Goal: Task Accomplishment & Management: Manage account settings

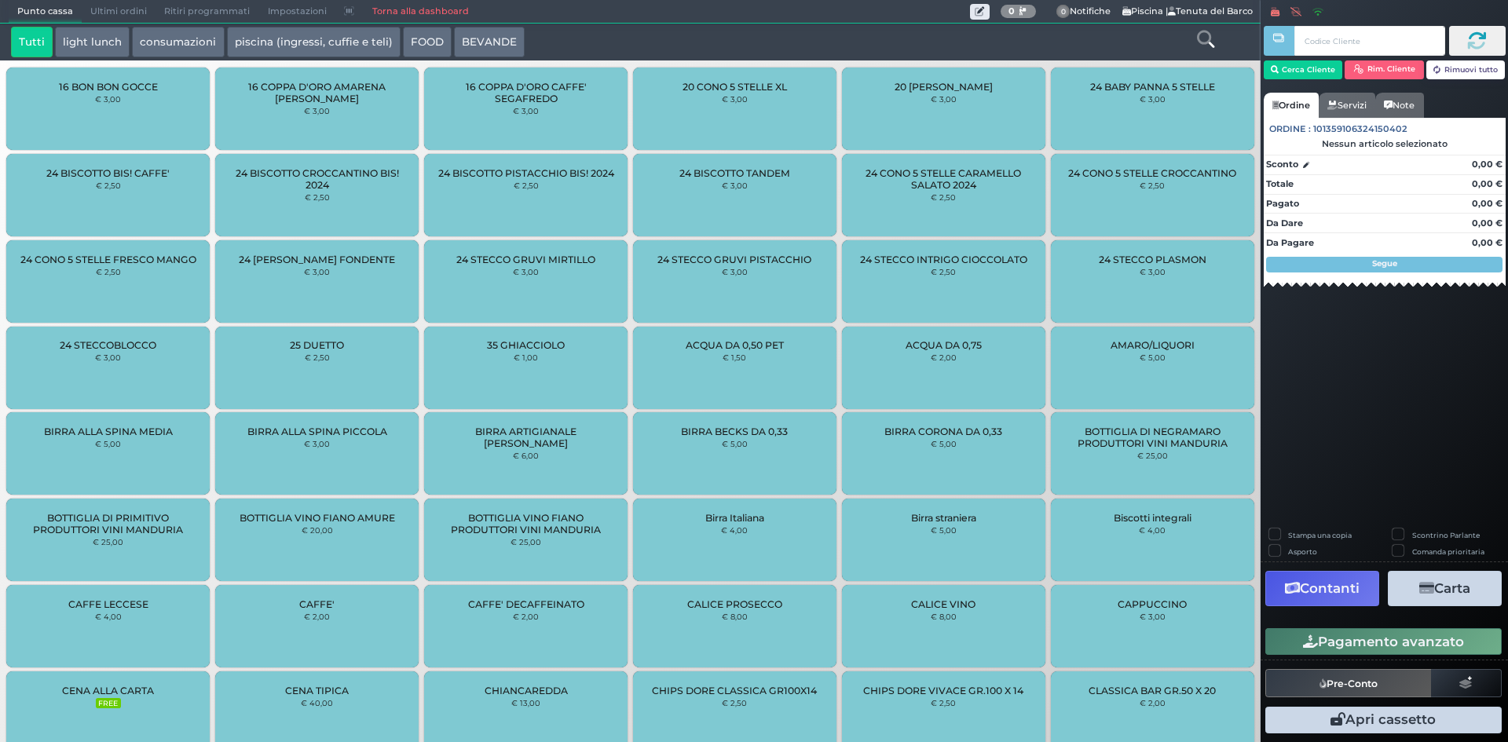
click at [429, 11] on link "Torna alla dashboard" at bounding box center [420, 12] width 114 height 22
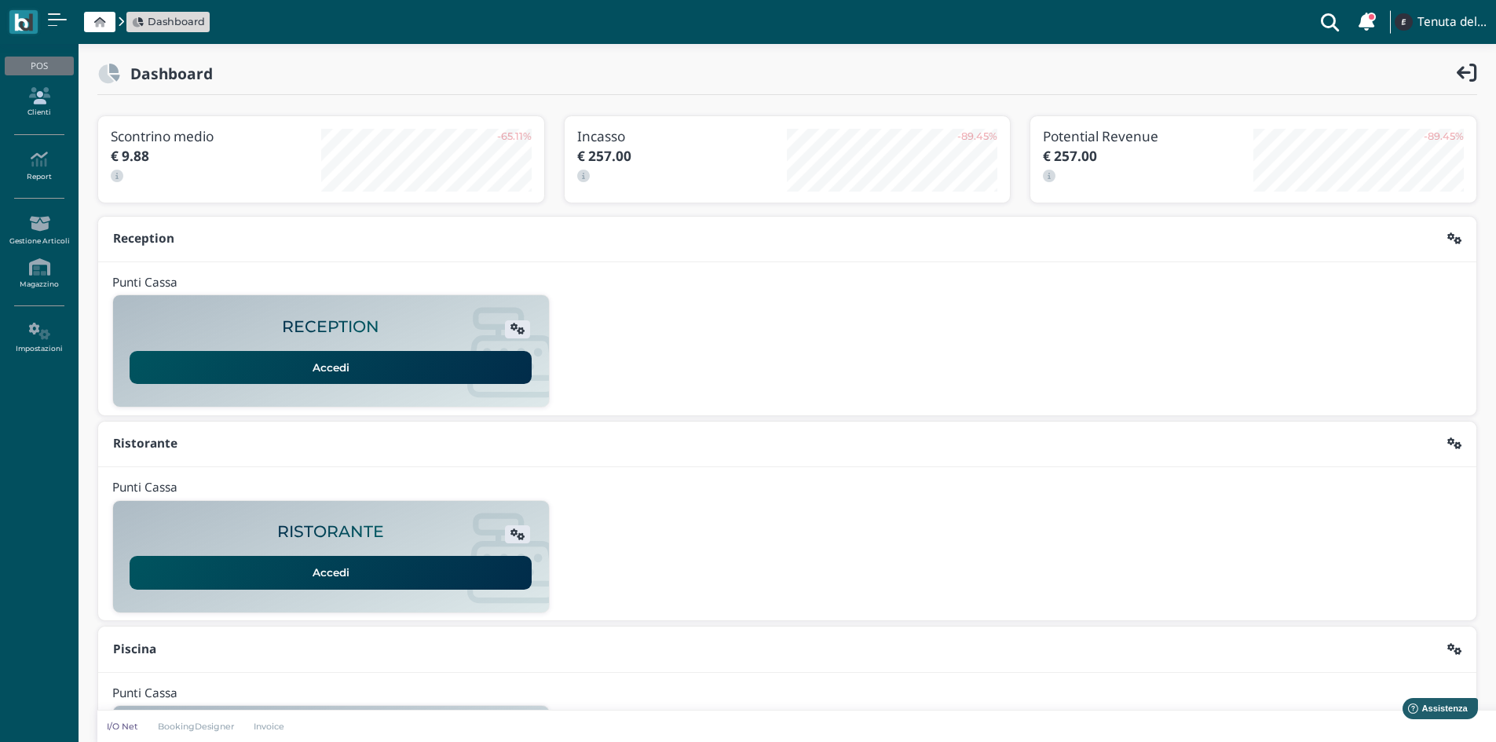
click at [48, 105] on link "Clienti" at bounding box center [39, 102] width 68 height 43
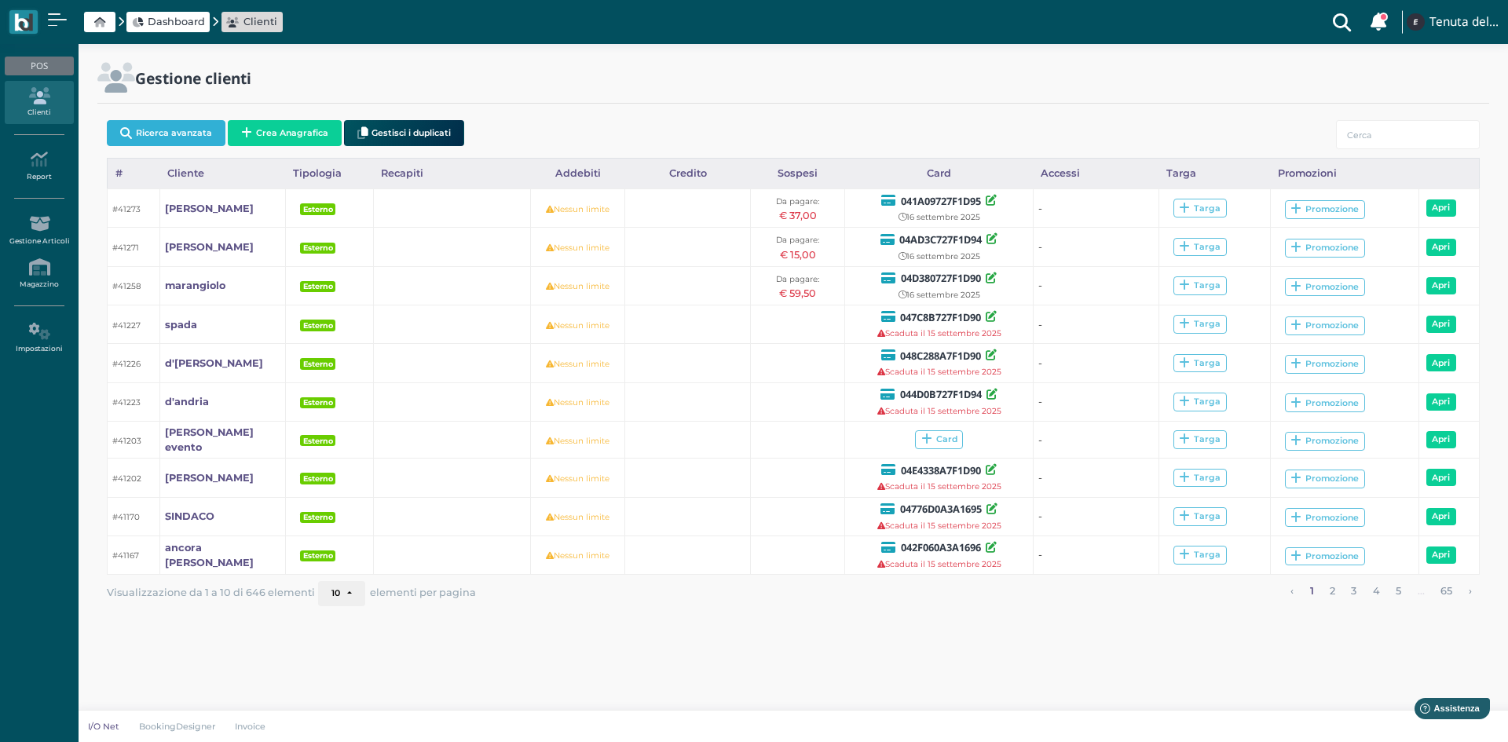
click at [203, 129] on button "Ricerca avanzata" at bounding box center [166, 133] width 119 height 26
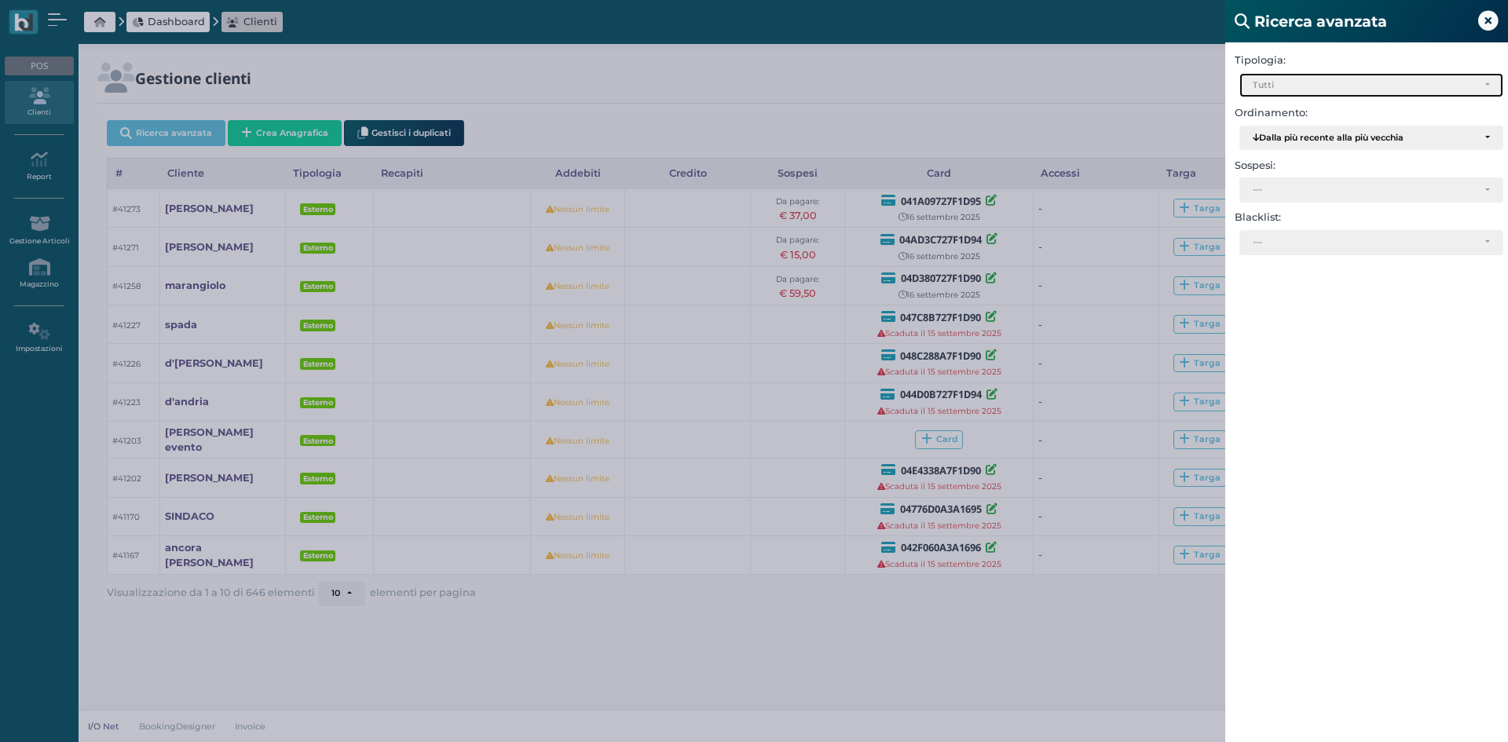
click at [1286, 96] on div "Tutti" at bounding box center [1371, 86] width 262 height 24
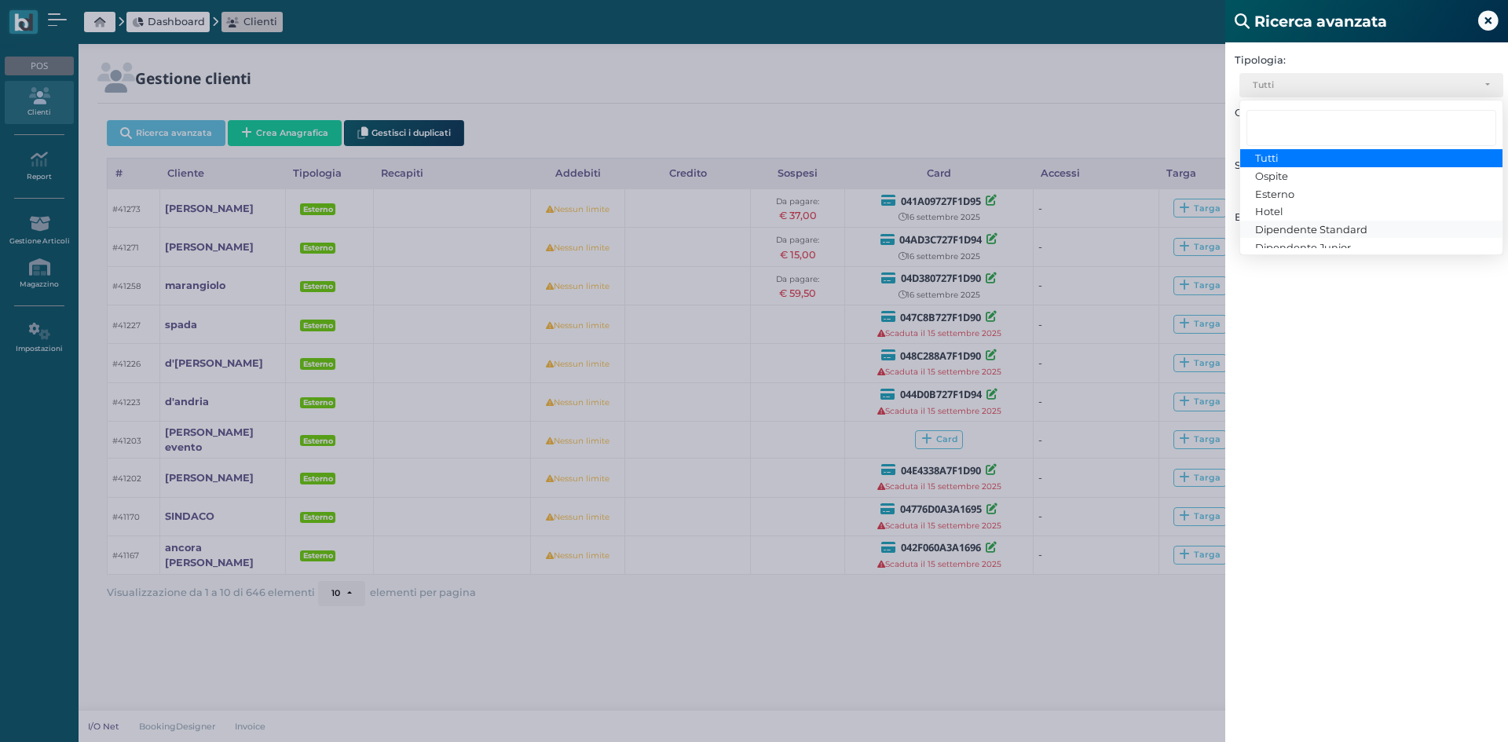
click at [1321, 226] on span "Dipendente Standard" at bounding box center [1311, 229] width 112 height 13
select select "3"
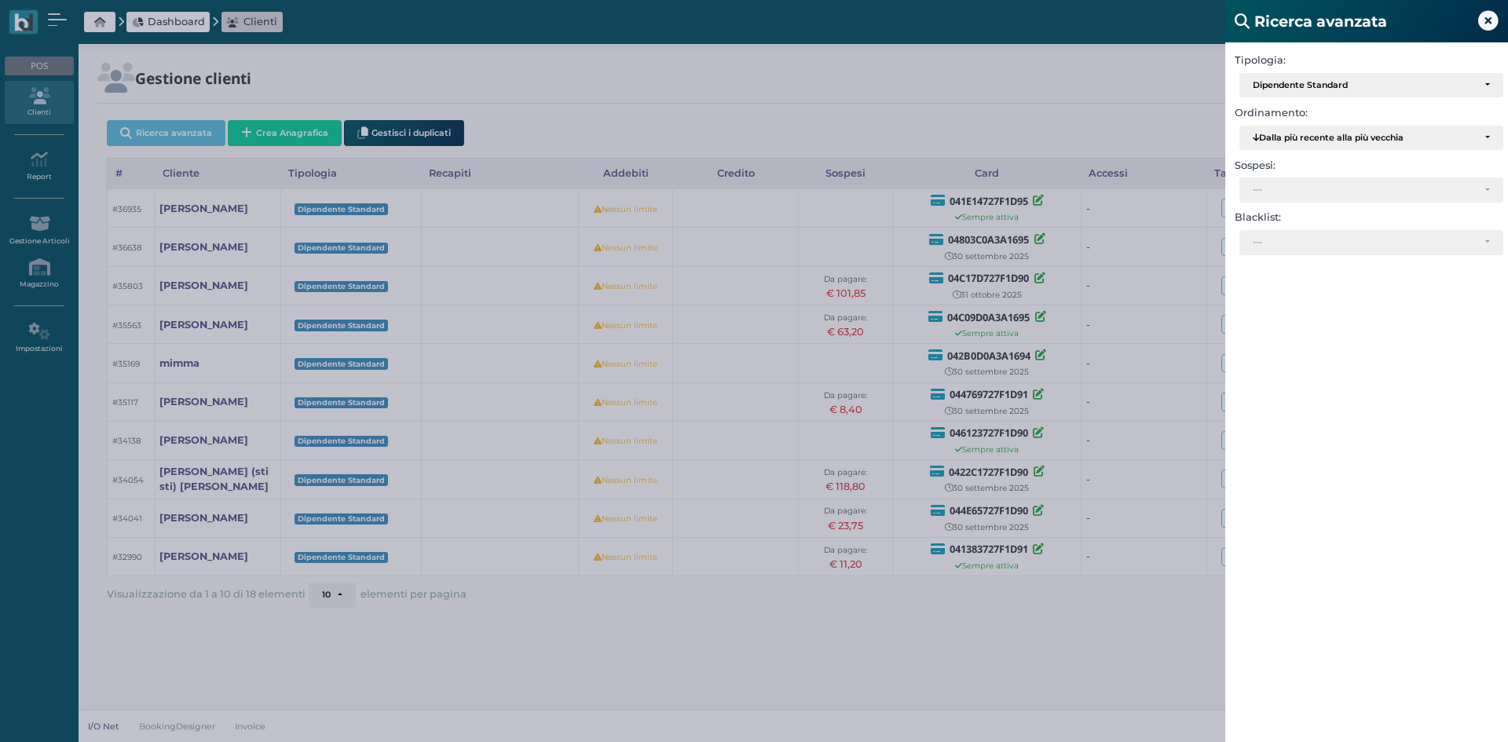
click at [653, 635] on div "Ricerca avanzata Tipologia: Ospite Esterno Hotel Dipendente Standard Dipendente…" at bounding box center [754, 371] width 1508 height 742
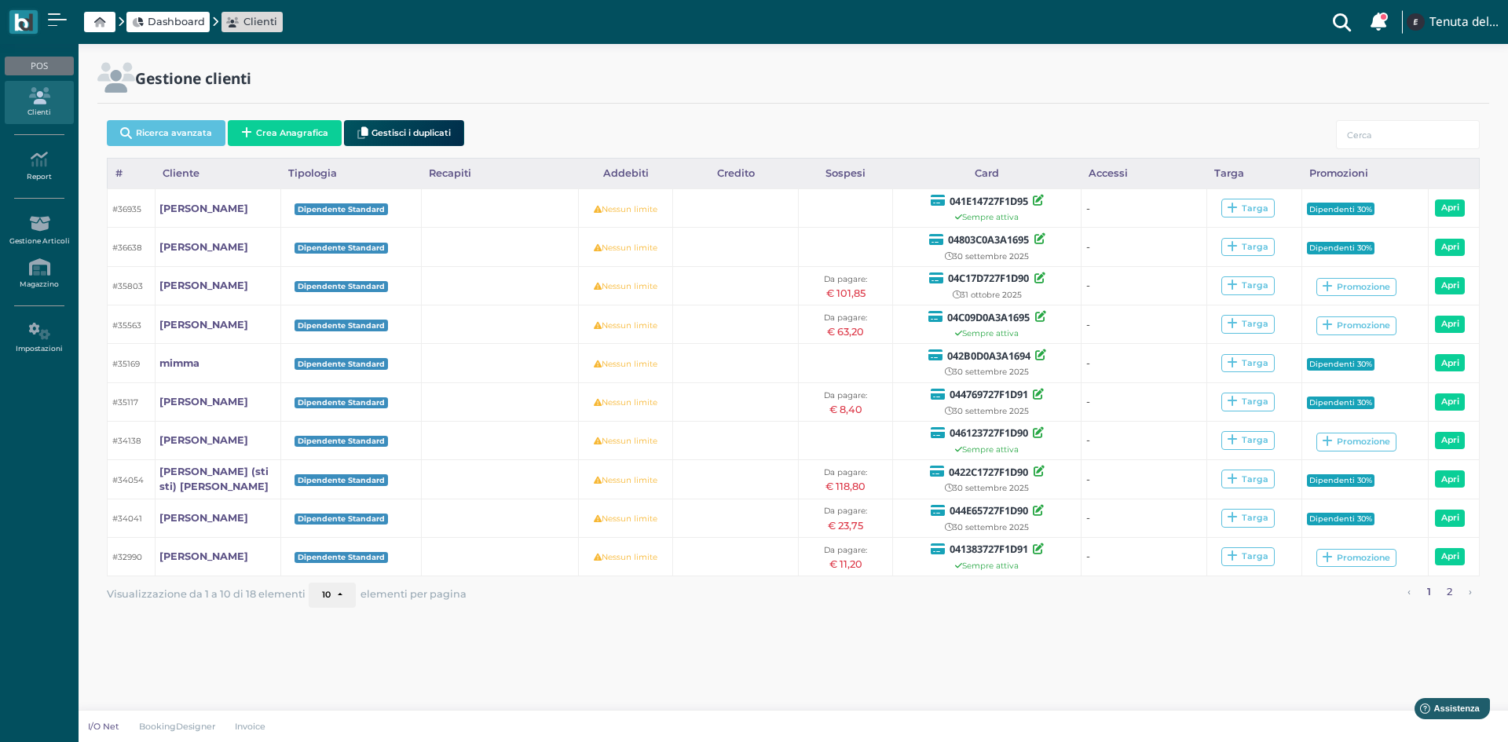
click at [1452, 598] on link "2" at bounding box center [1450, 593] width 16 height 20
